Goal: Transaction & Acquisition: Obtain resource

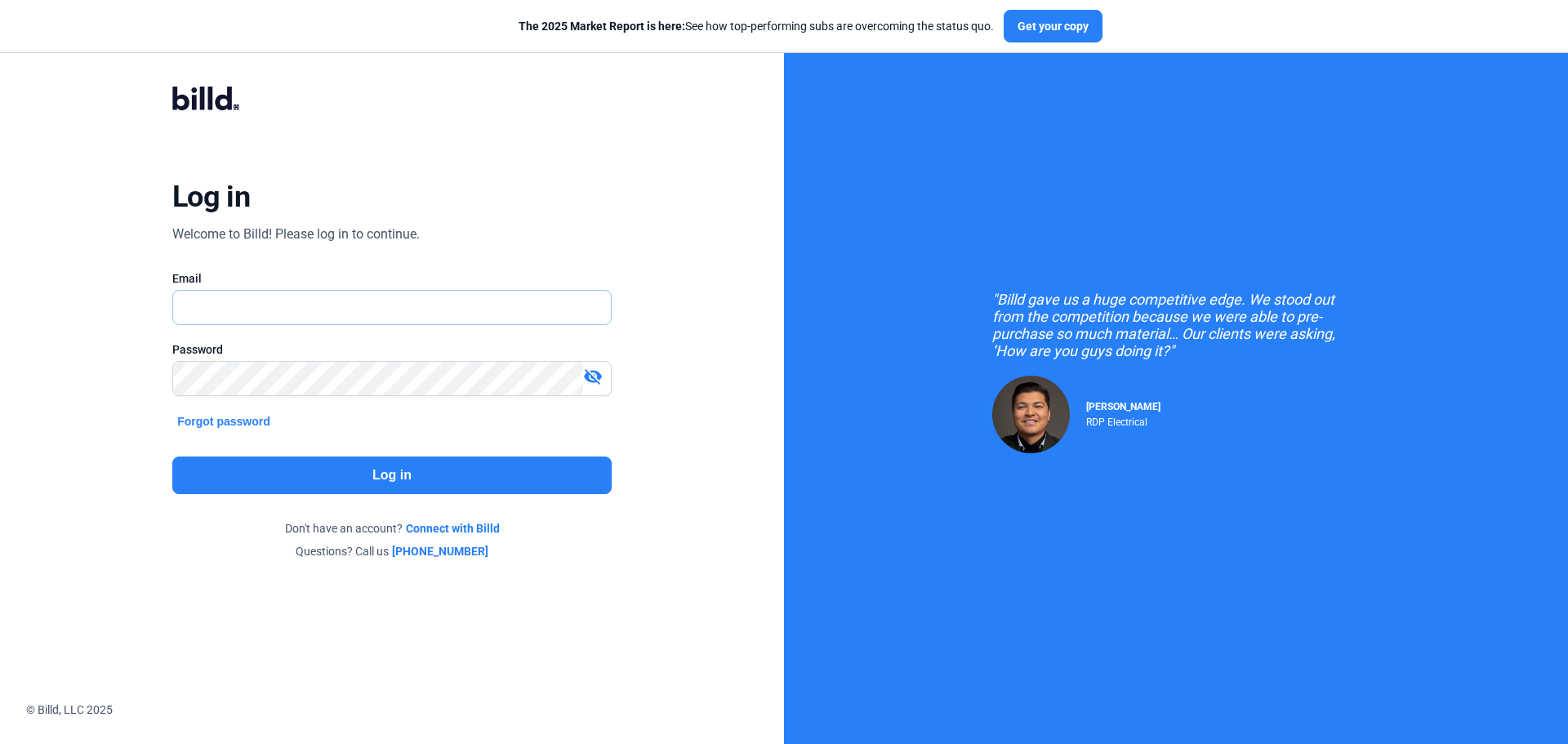
type input "[EMAIL_ADDRESS][DOMAIN_NAME]"
click at [369, 480] on button "Log in" at bounding box center [392, 474] width 439 height 38
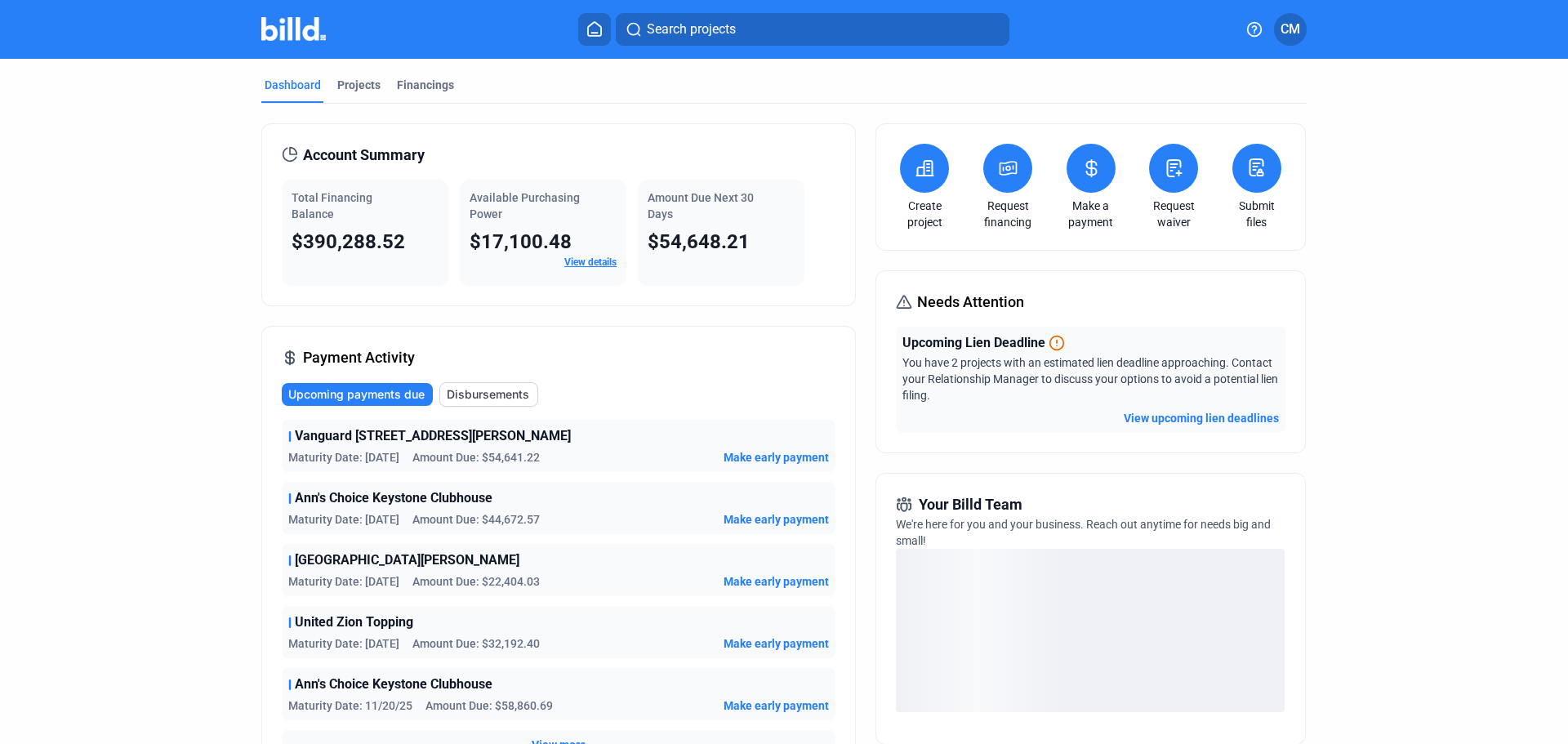
click at [919, 161] on icon at bounding box center [925, 168] width 20 height 19
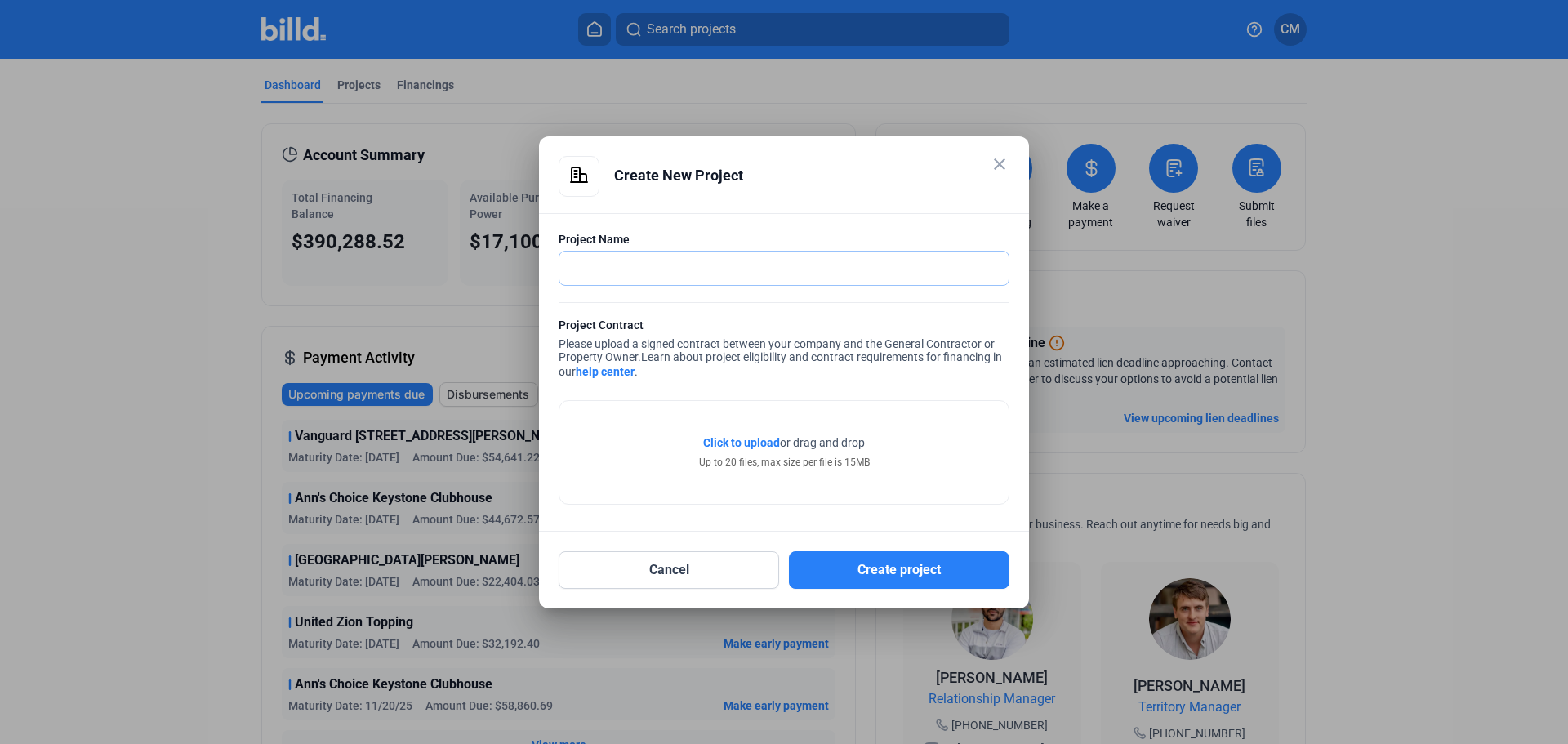
click at [608, 264] on input "text" at bounding box center [784, 268] width 449 height 33
click at [578, 256] on input "text" at bounding box center [775, 268] width 432 height 33
type input "USPS LDU Reading"
click at [750, 434] on div "Click to upload Tap to upload or drag and drop Up to 20 files, max size per fil…" at bounding box center [784, 453] width 449 height 103
click at [751, 440] on span "Click to upload" at bounding box center [742, 442] width 77 height 13
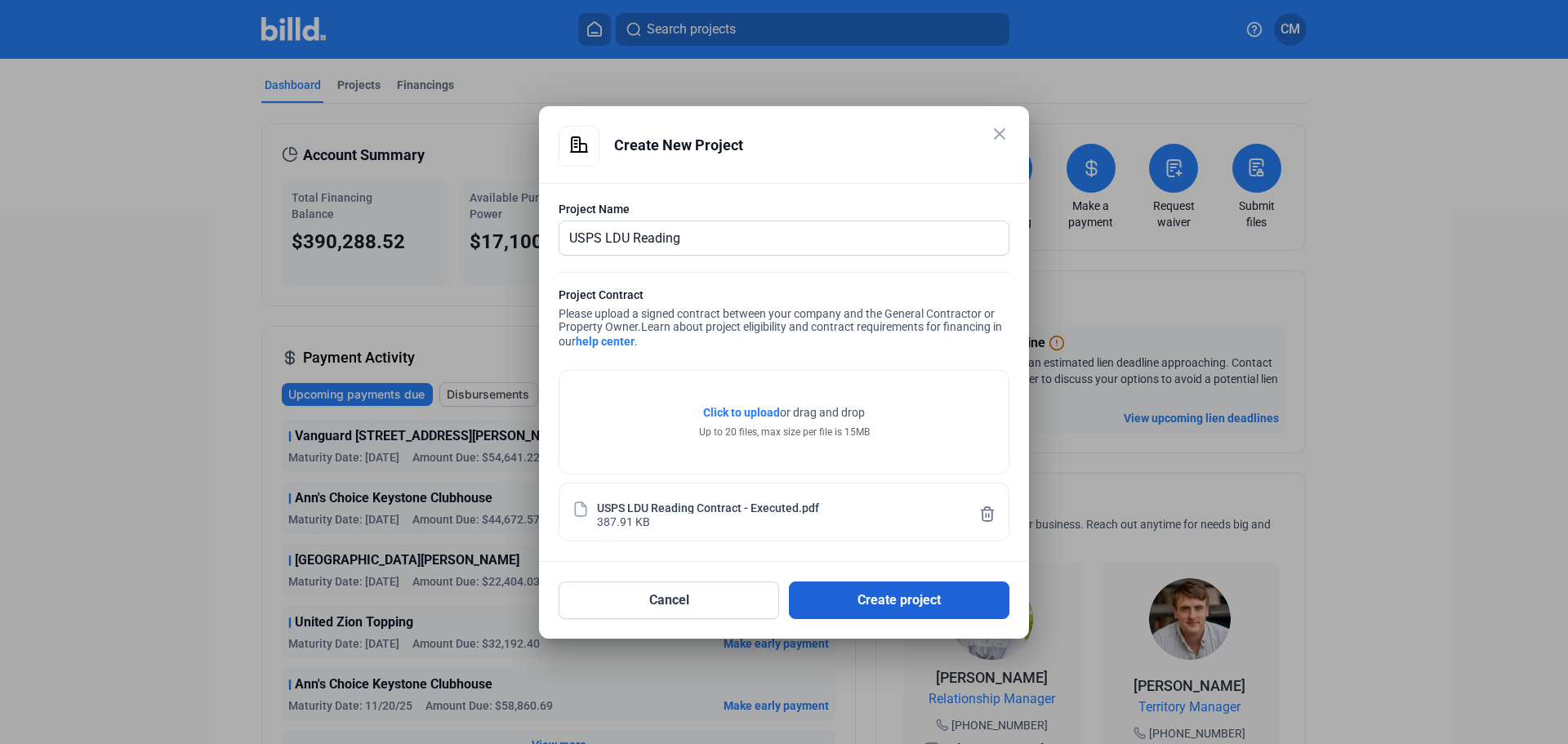
click at [906, 595] on button "Create project" at bounding box center [899, 600] width 221 height 38
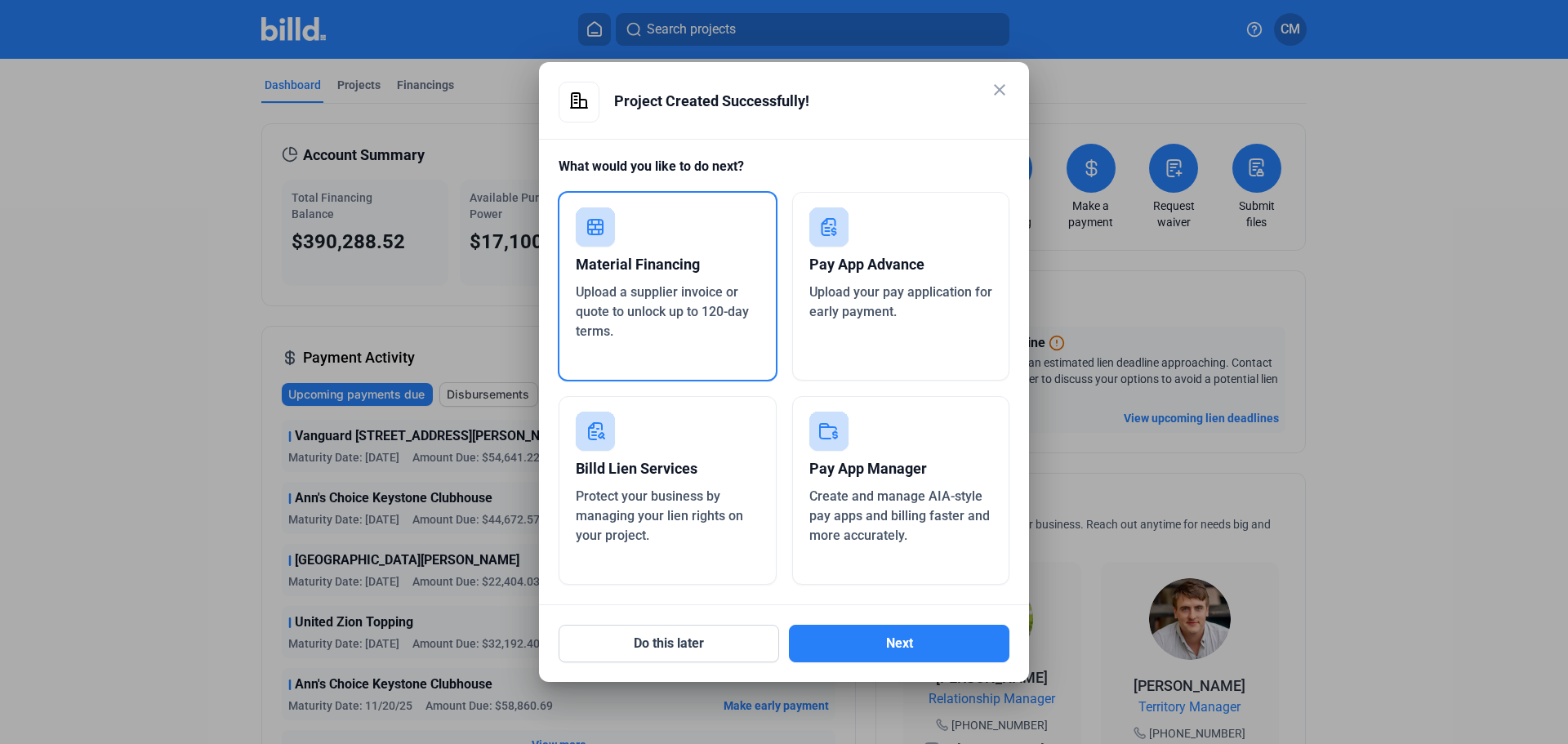
click at [660, 279] on div "Material Financing" at bounding box center [668, 264] width 184 height 36
click at [859, 642] on button "Next" at bounding box center [899, 643] width 221 height 38
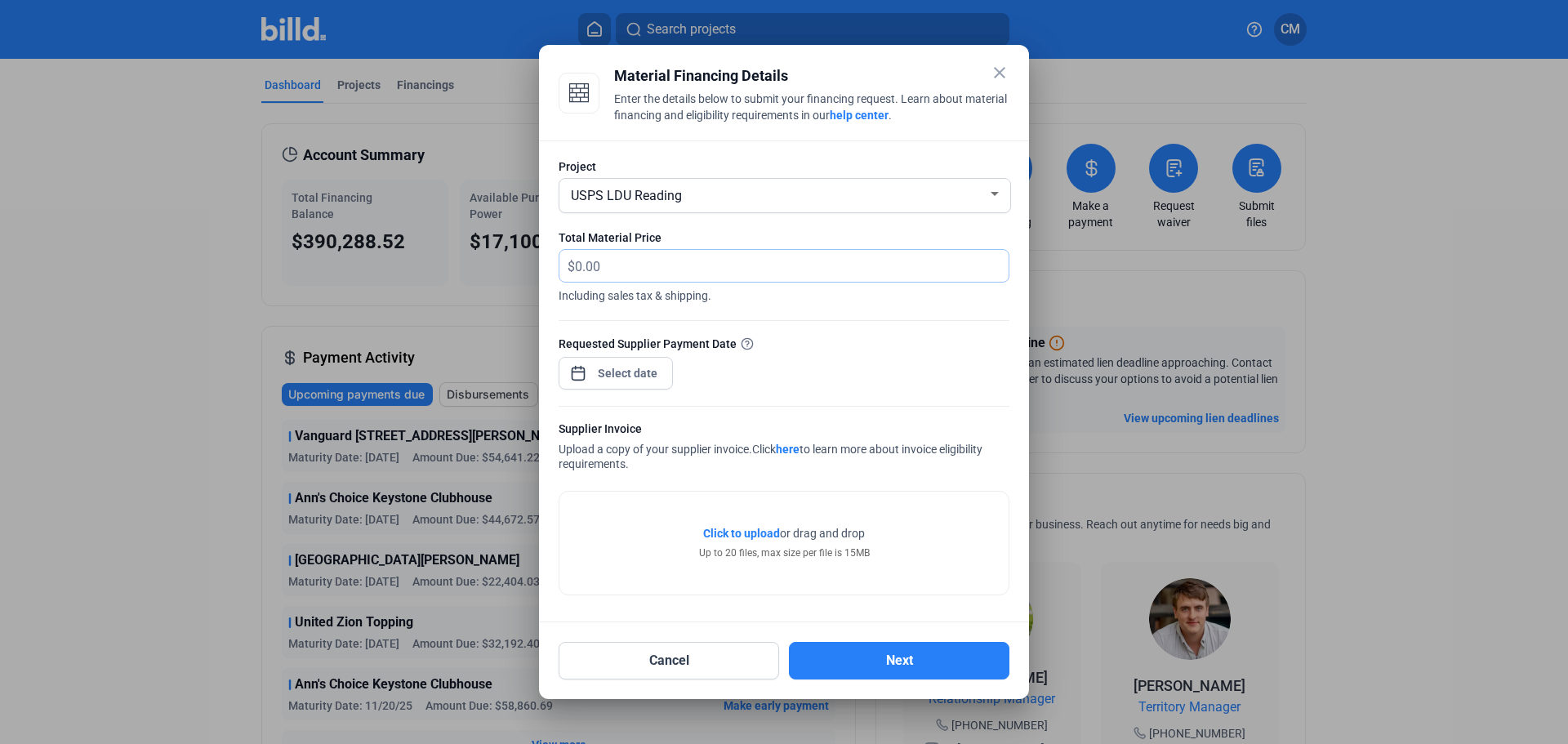
drag, startPoint x: 671, startPoint y: 263, endPoint x: 383, endPoint y: 266, distance: 288.0
click at [383, 265] on div "close Material Financing Details Enter the details below to submit your financi…" at bounding box center [784, 372] width 1568 height 744
click at [631, 254] on input "text" at bounding box center [783, 265] width 415 height 32
type input "21,778.64"
click at [606, 376] on div "close Material Financing Details Enter the details below to submit your financi…" at bounding box center [784, 372] width 1568 height 744
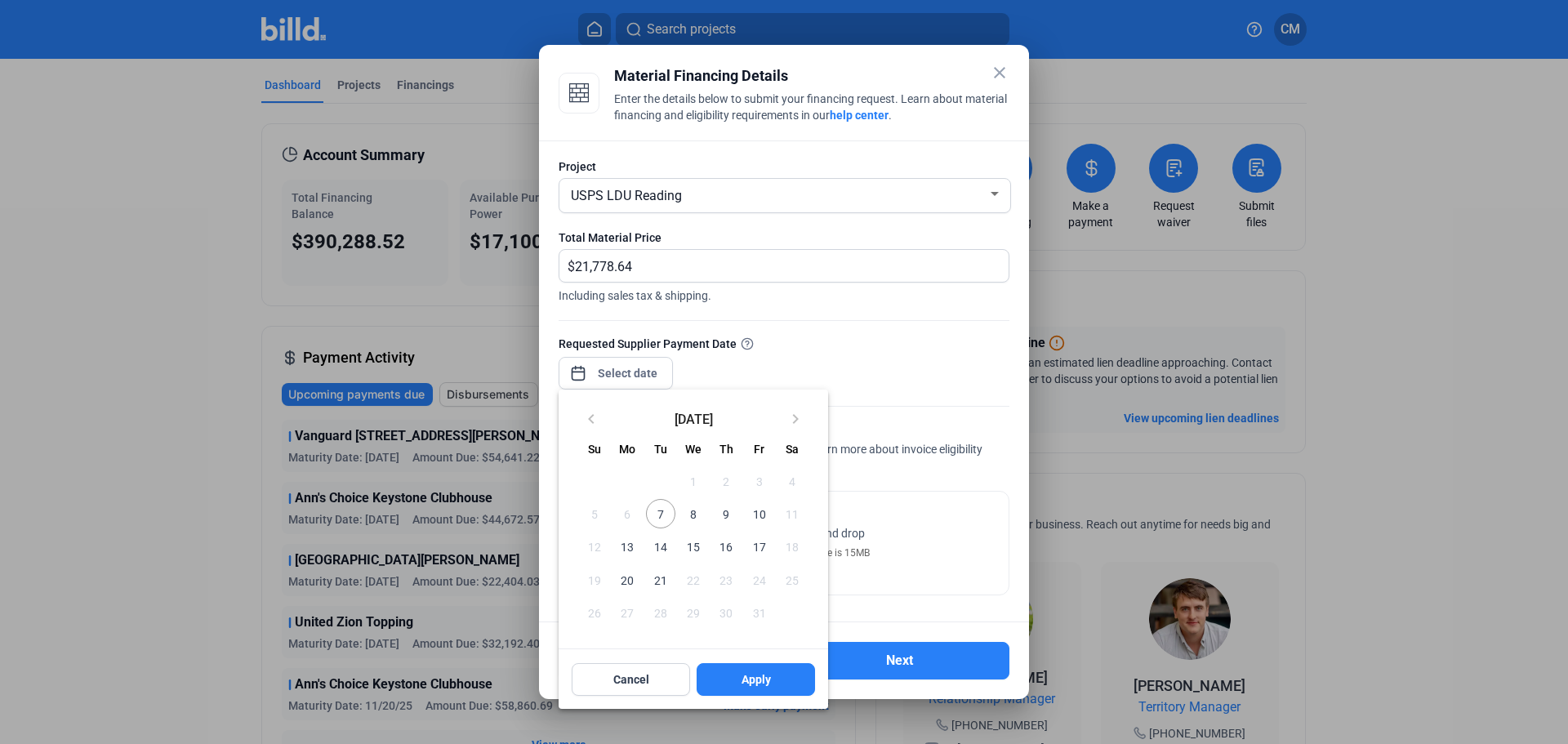
click at [667, 515] on span "7" at bounding box center [661, 514] width 30 height 30
click at [752, 694] on button "Apply" at bounding box center [756, 678] width 118 height 32
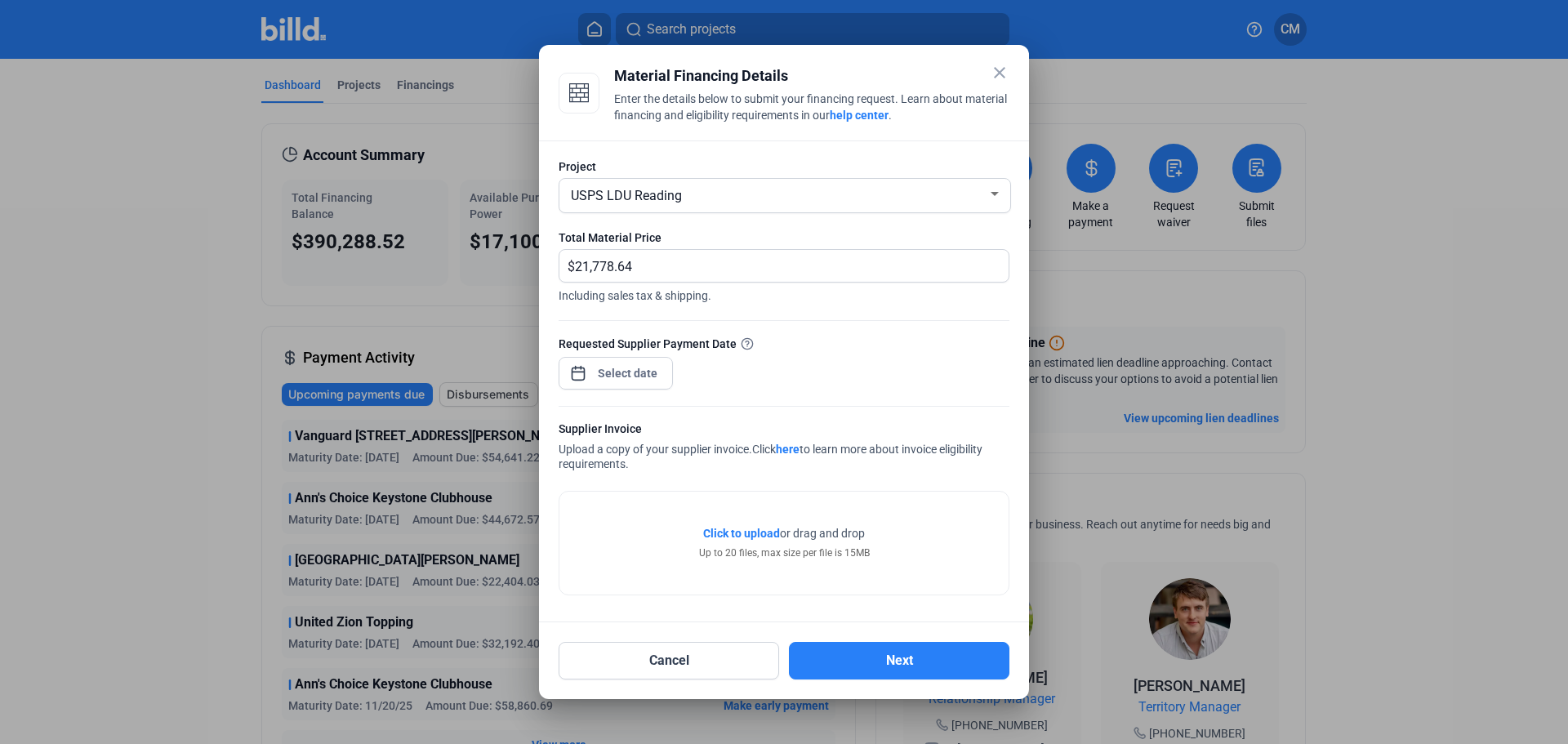
click at [726, 536] on span "Click to upload" at bounding box center [742, 533] width 77 height 13
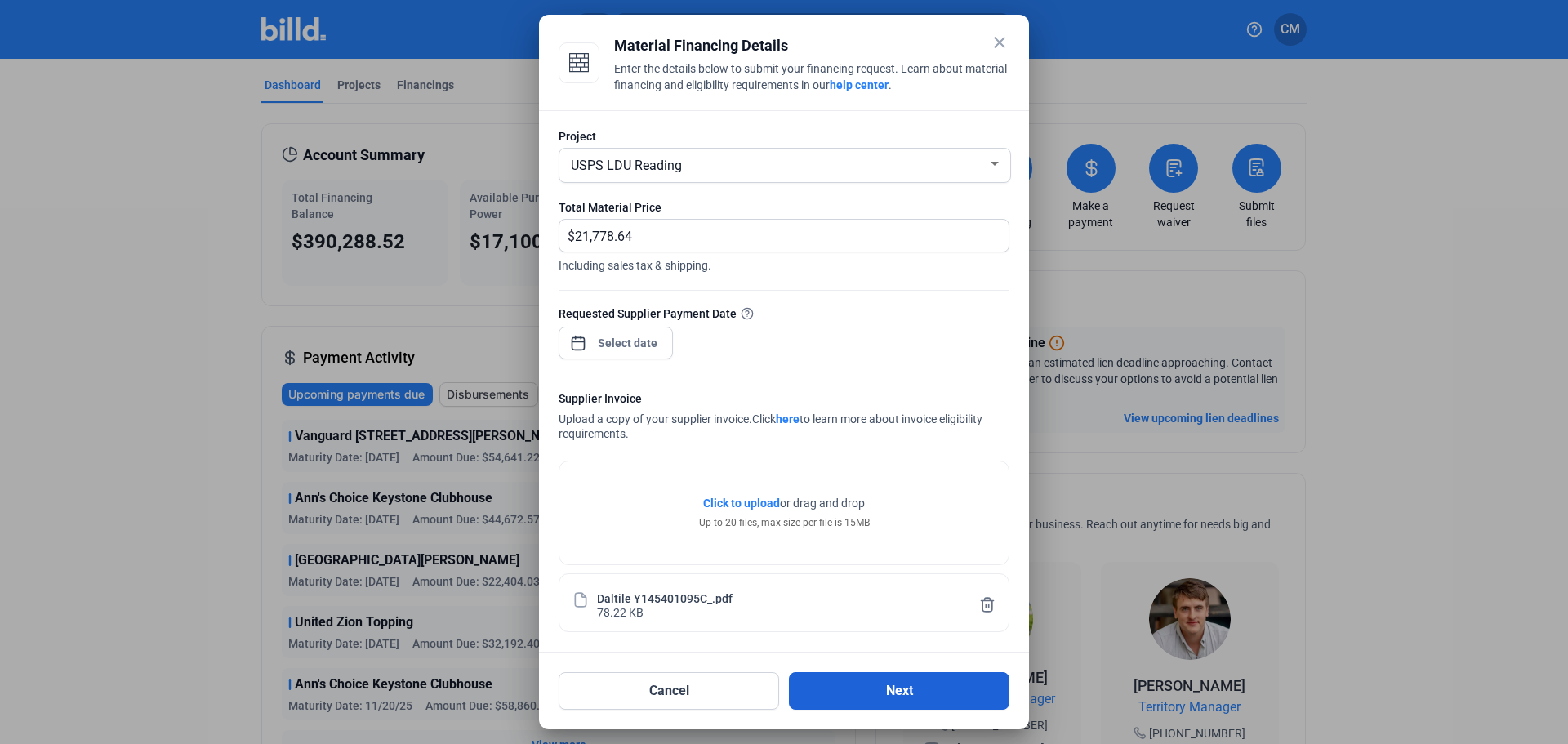
click at [897, 691] on button "Next" at bounding box center [899, 691] width 221 height 38
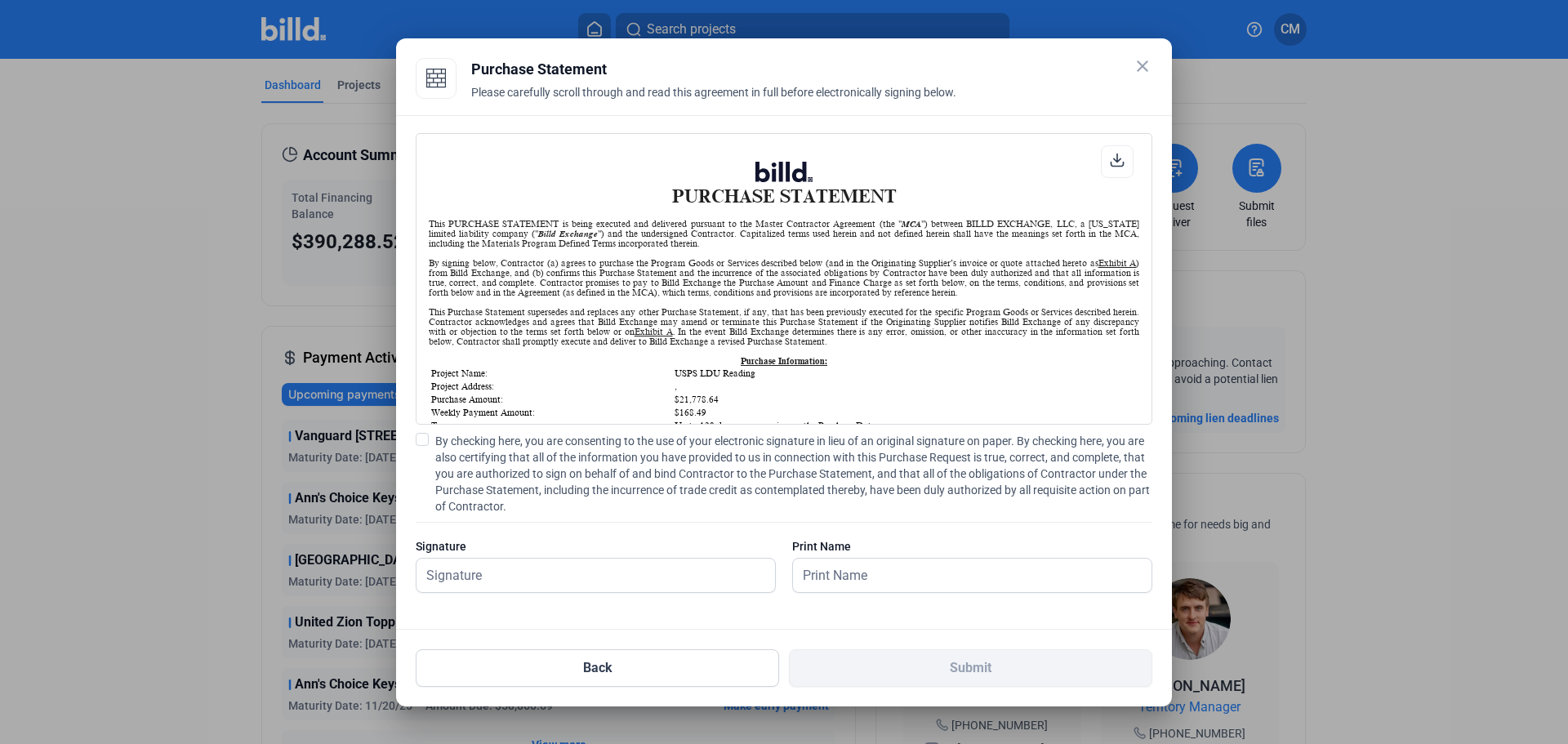
scroll to position [1, 0]
click at [493, 574] on input "text" at bounding box center [587, 575] width 341 height 33
click at [431, 453] on label "By checking here, you are consenting to the use of your electronic signature in…" at bounding box center [784, 473] width 736 height 81
click at [0, 0] on input "By checking here, you are consenting to the use of your electronic signature in…" at bounding box center [0, 0] width 0 height 0
click at [451, 577] on input "text" at bounding box center [587, 575] width 341 height 33
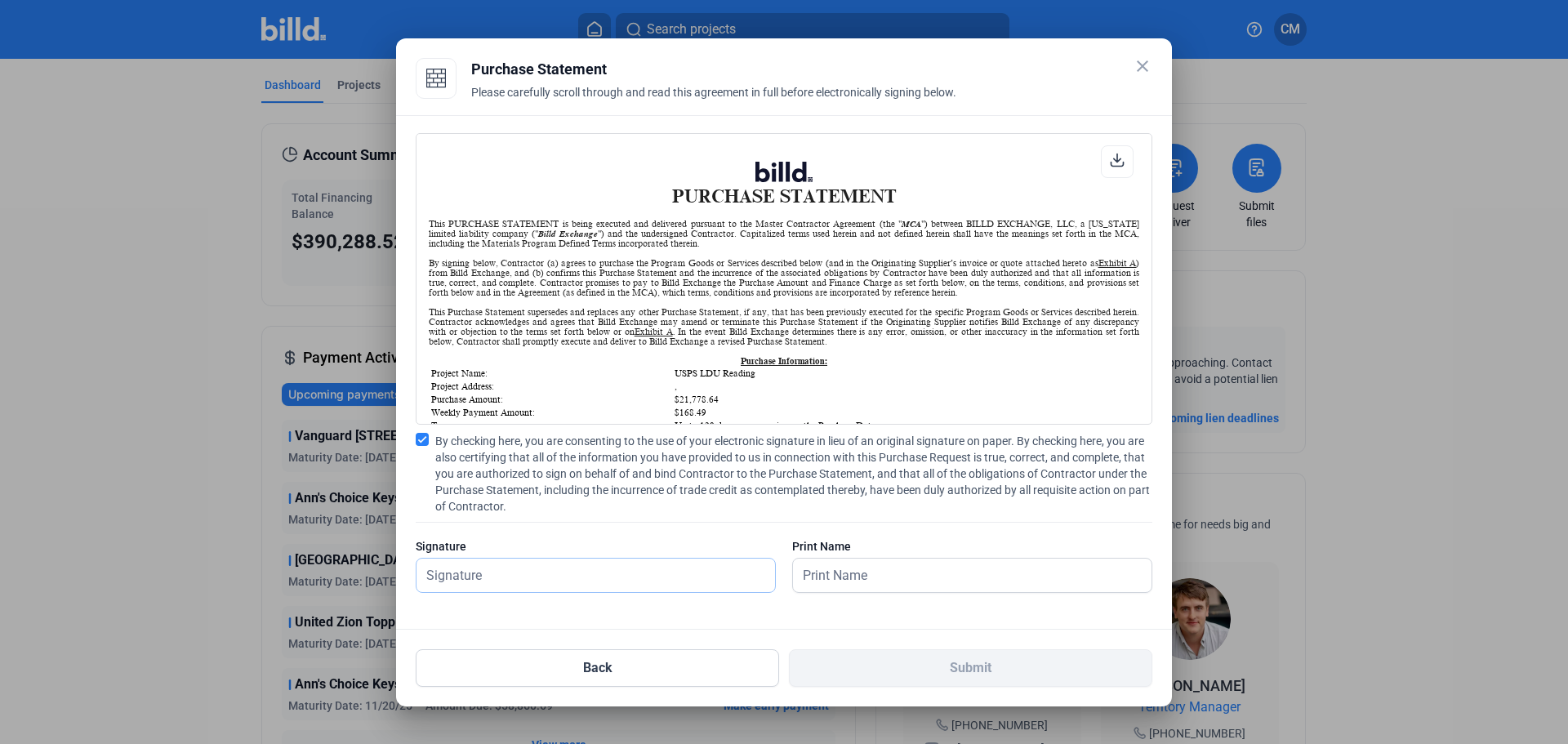
type input "[PERSON_NAME]"
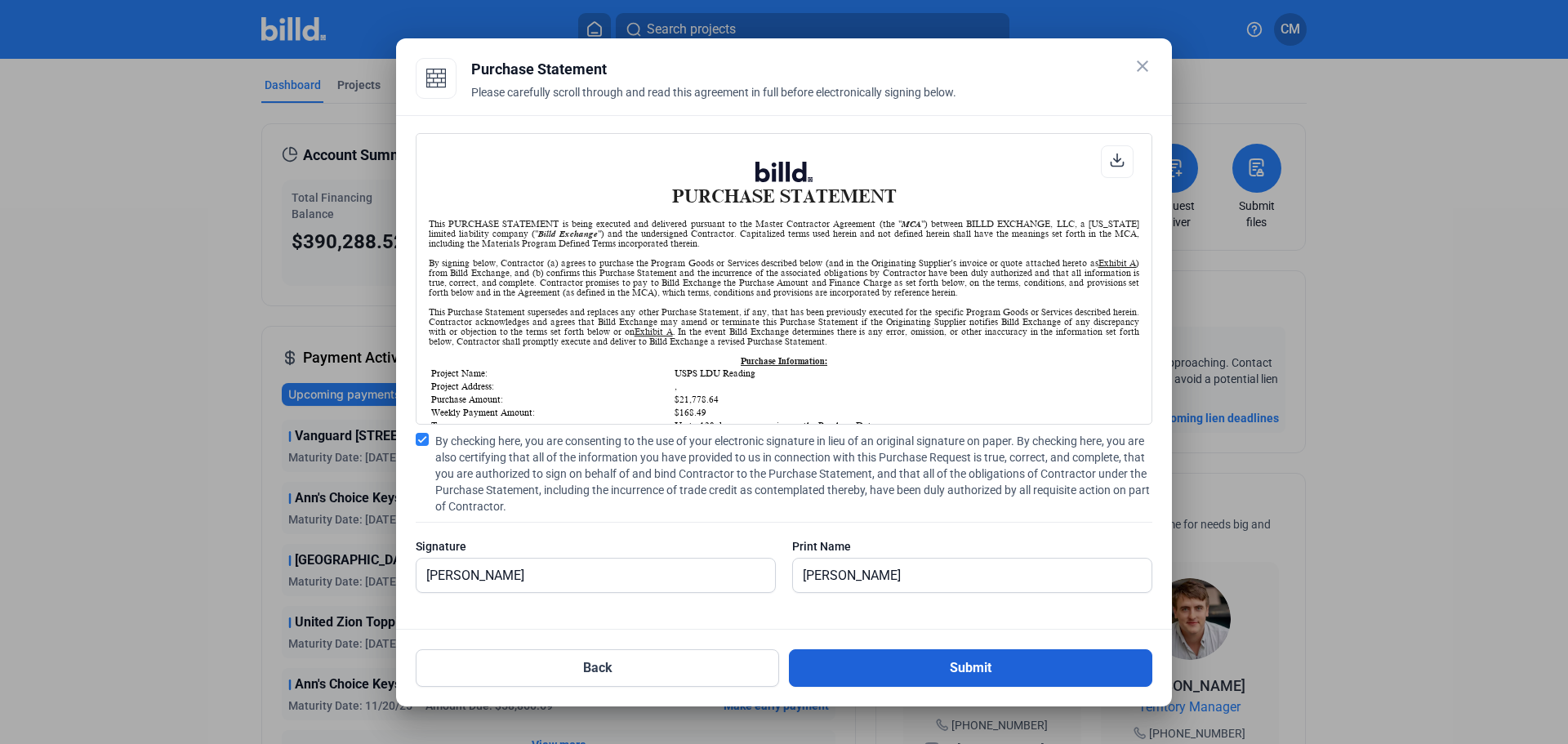
click at [913, 659] on button "Submit" at bounding box center [970, 668] width 363 height 38
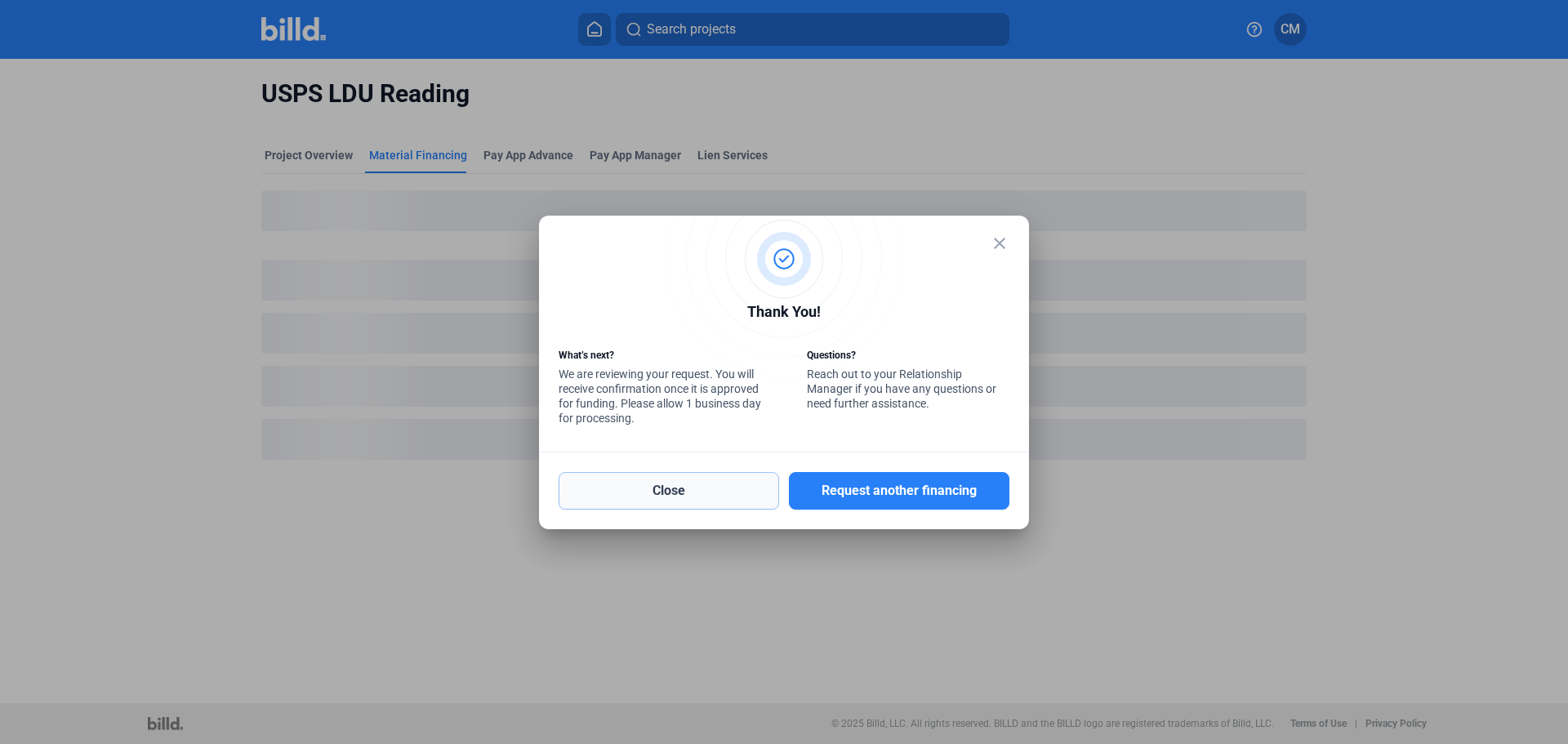
click at [700, 485] on button "Close" at bounding box center [669, 490] width 221 height 38
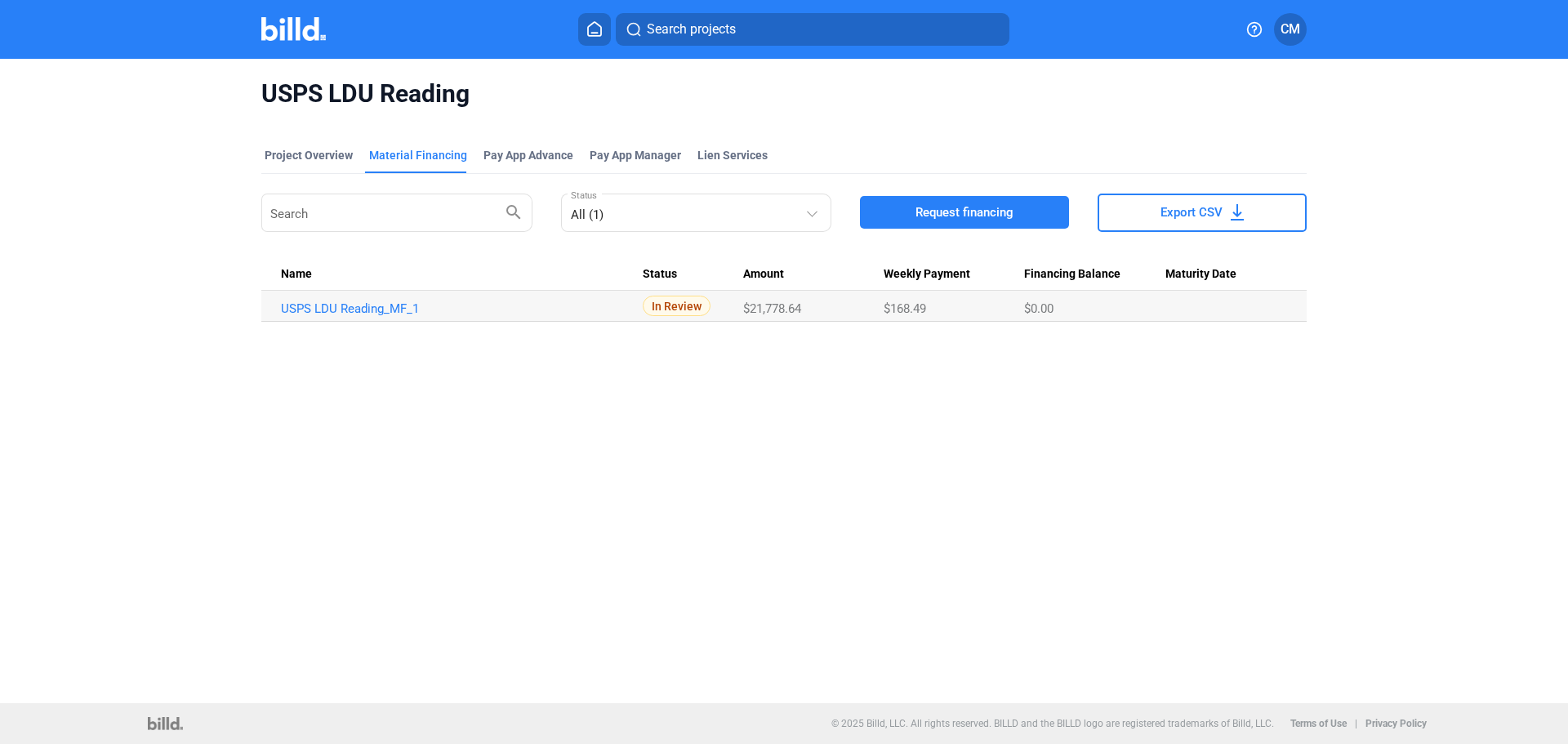
click at [596, 29] on icon at bounding box center [594, 29] width 17 height 16
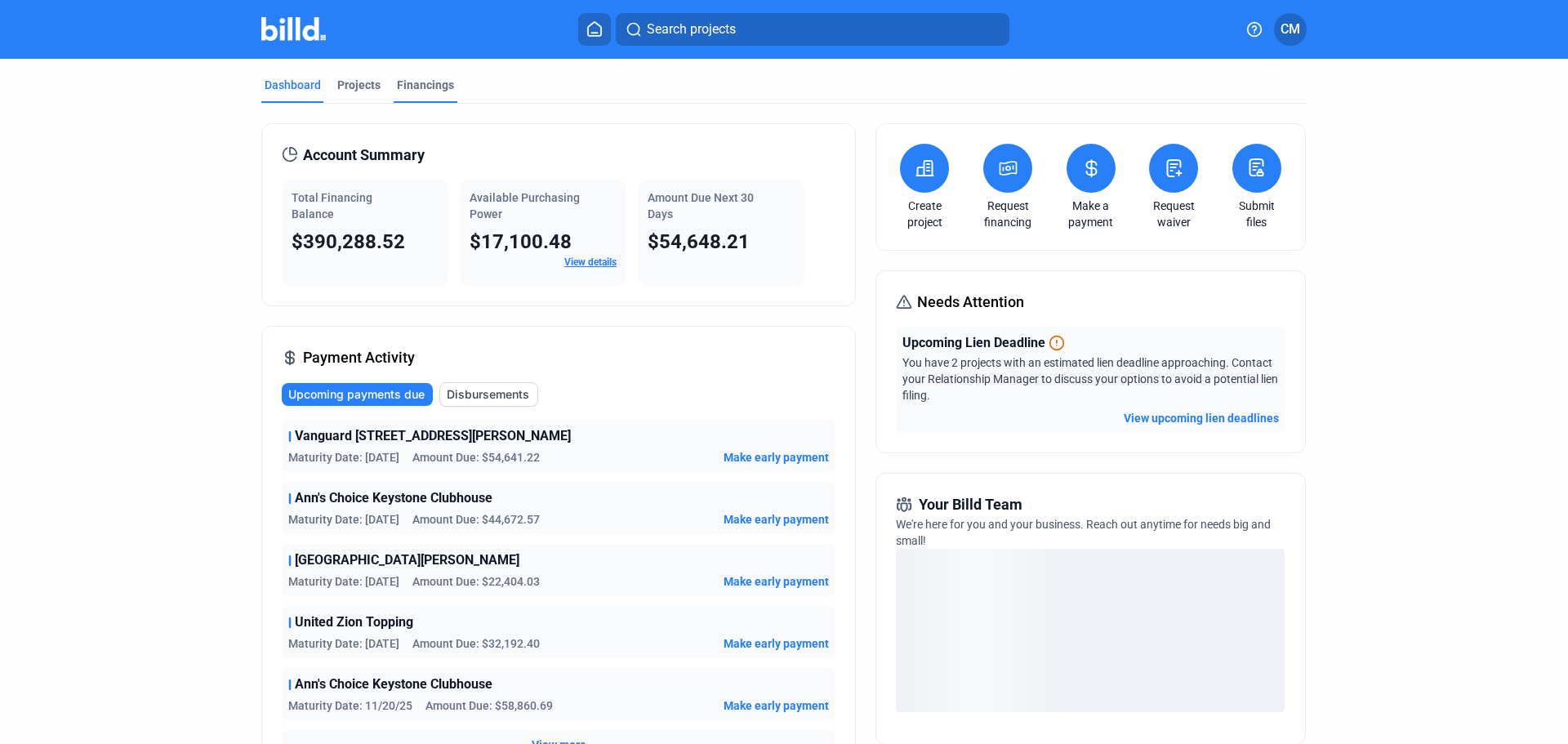
click at [426, 86] on div "Financings" at bounding box center [425, 85] width 57 height 17
